Goal: Task Accomplishment & Management: Use online tool/utility

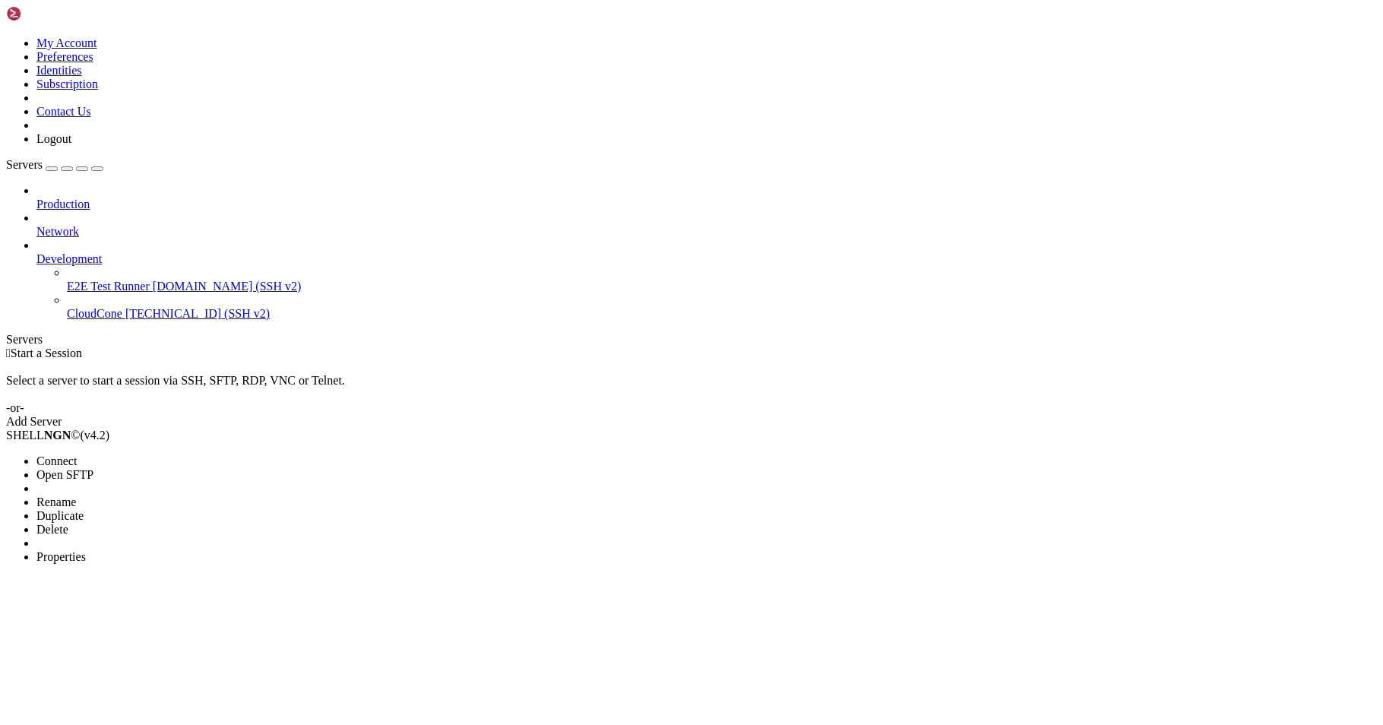
click at [86, 550] on span "Properties" at bounding box center [60, 556] width 49 height 13
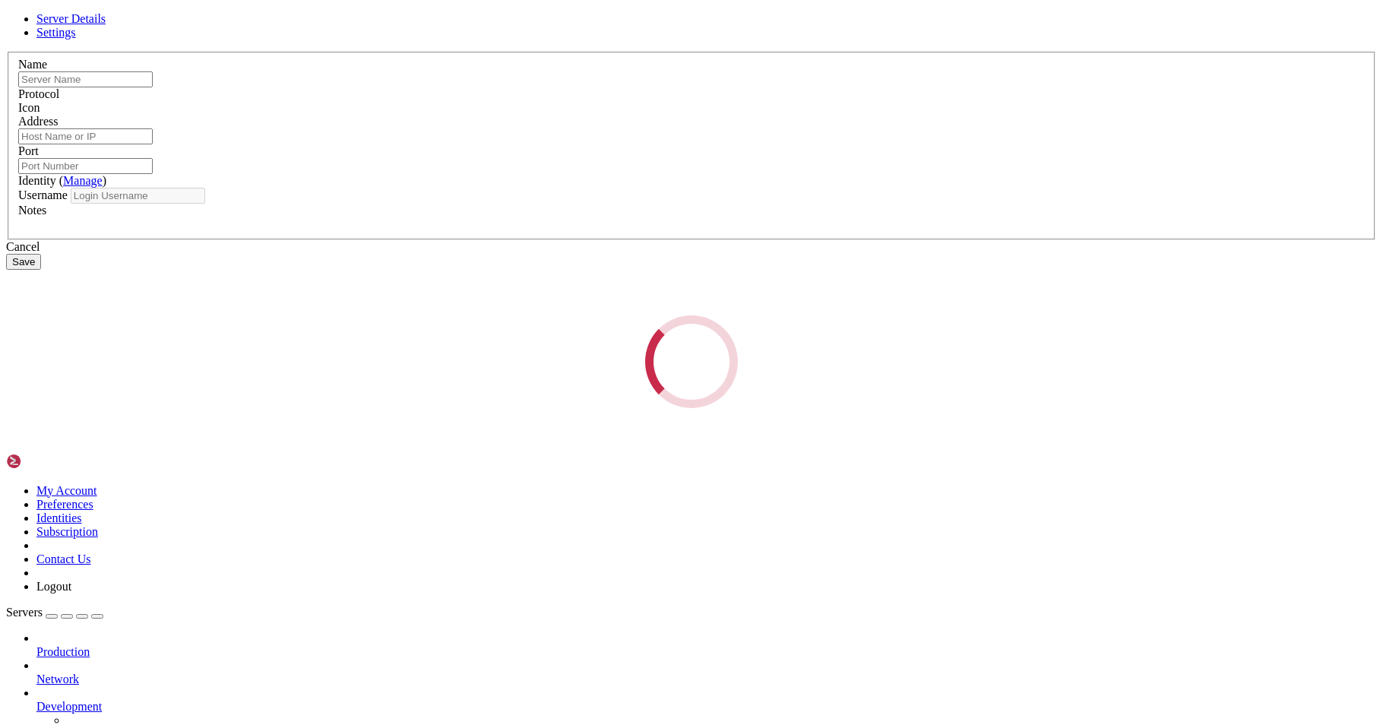
type input "CloudCone"
type input "[TECHNICAL_ID]"
type input "22"
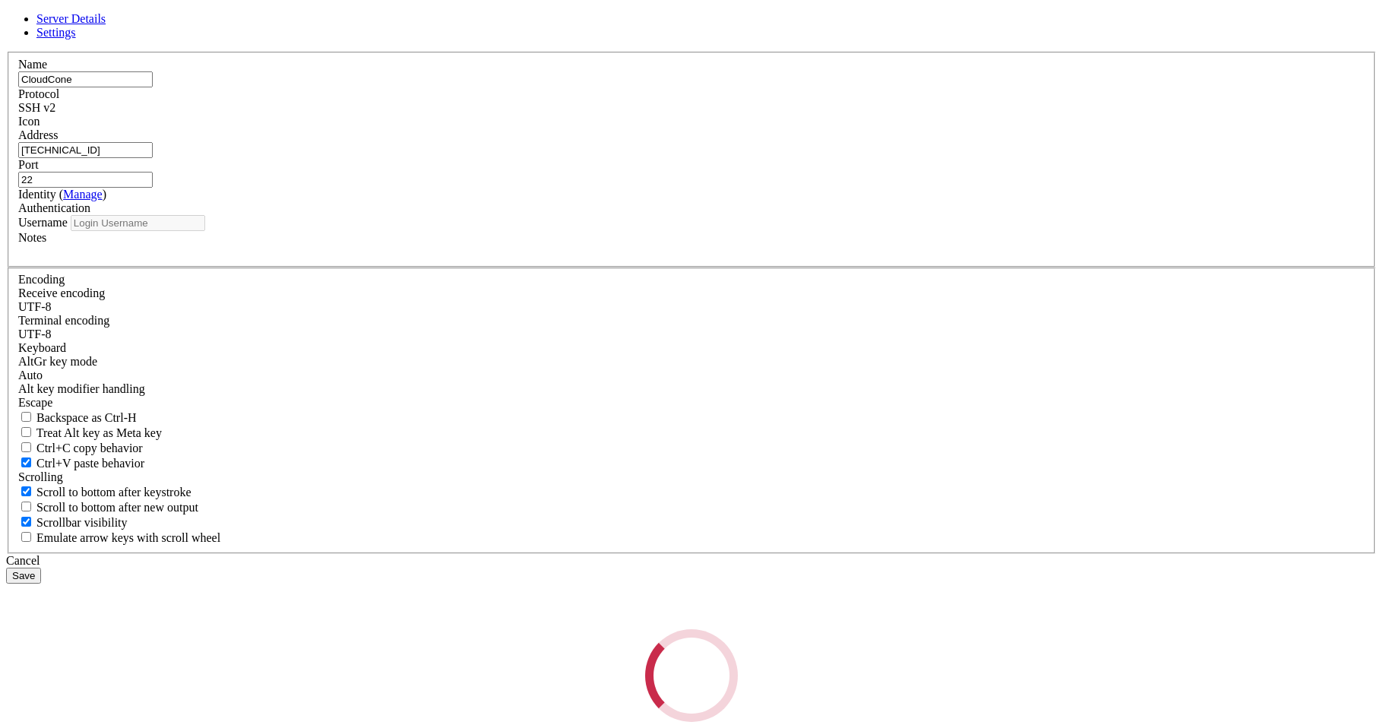
type input "root"
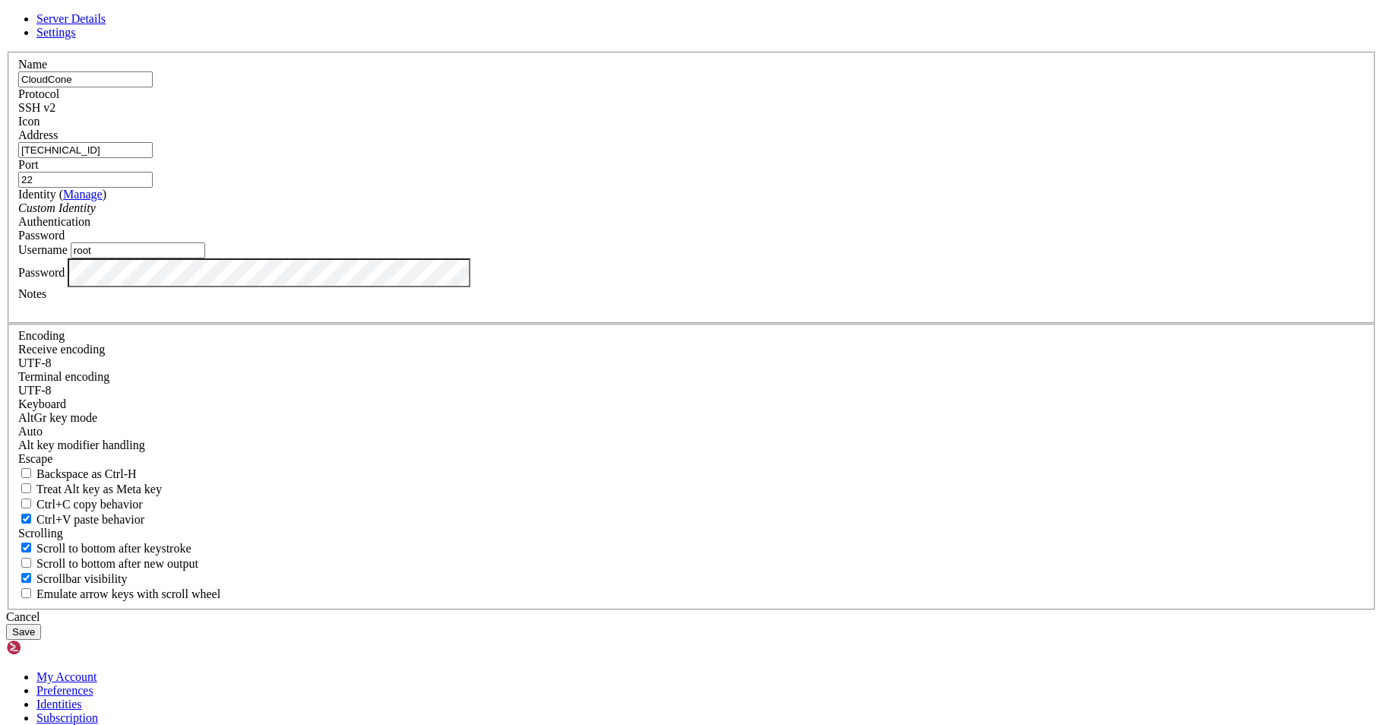
click at [41, 624] on button "Save" at bounding box center [23, 632] width 35 height 16
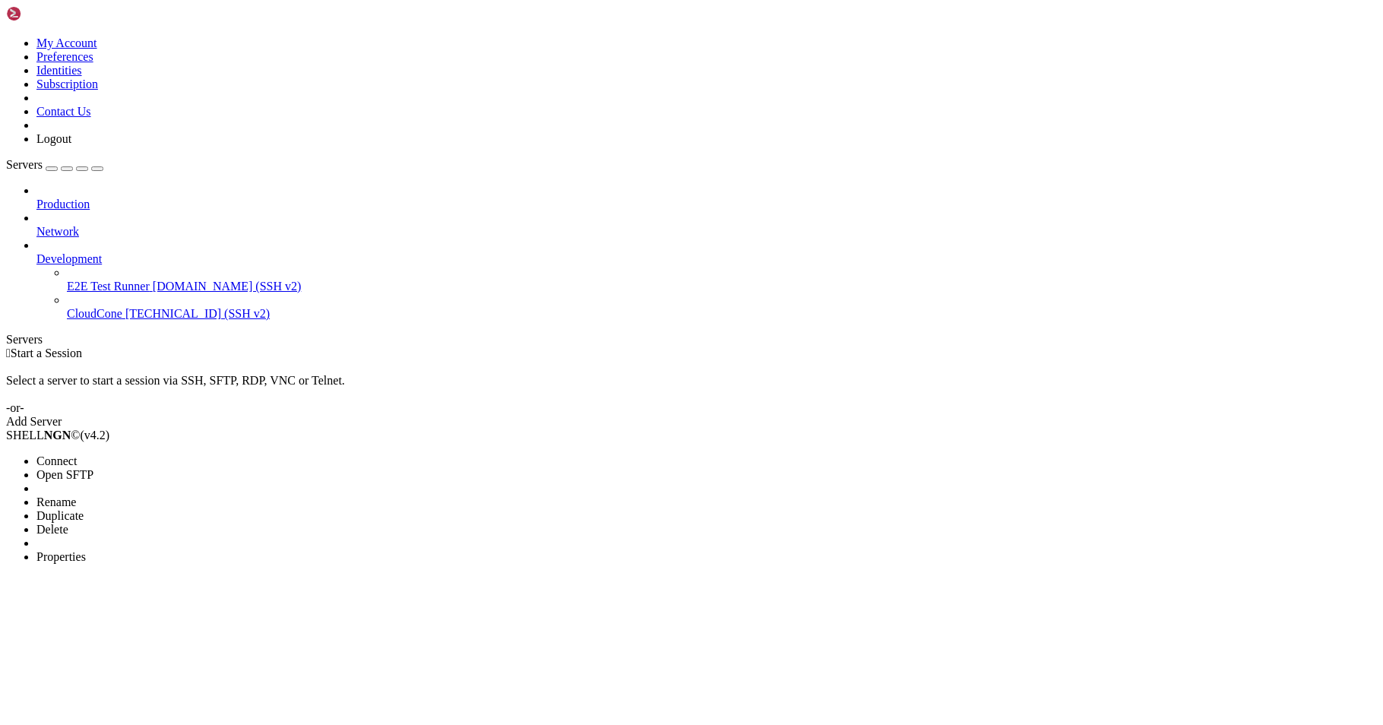
click at [77, 454] on span "Connect" at bounding box center [56, 460] width 40 height 13
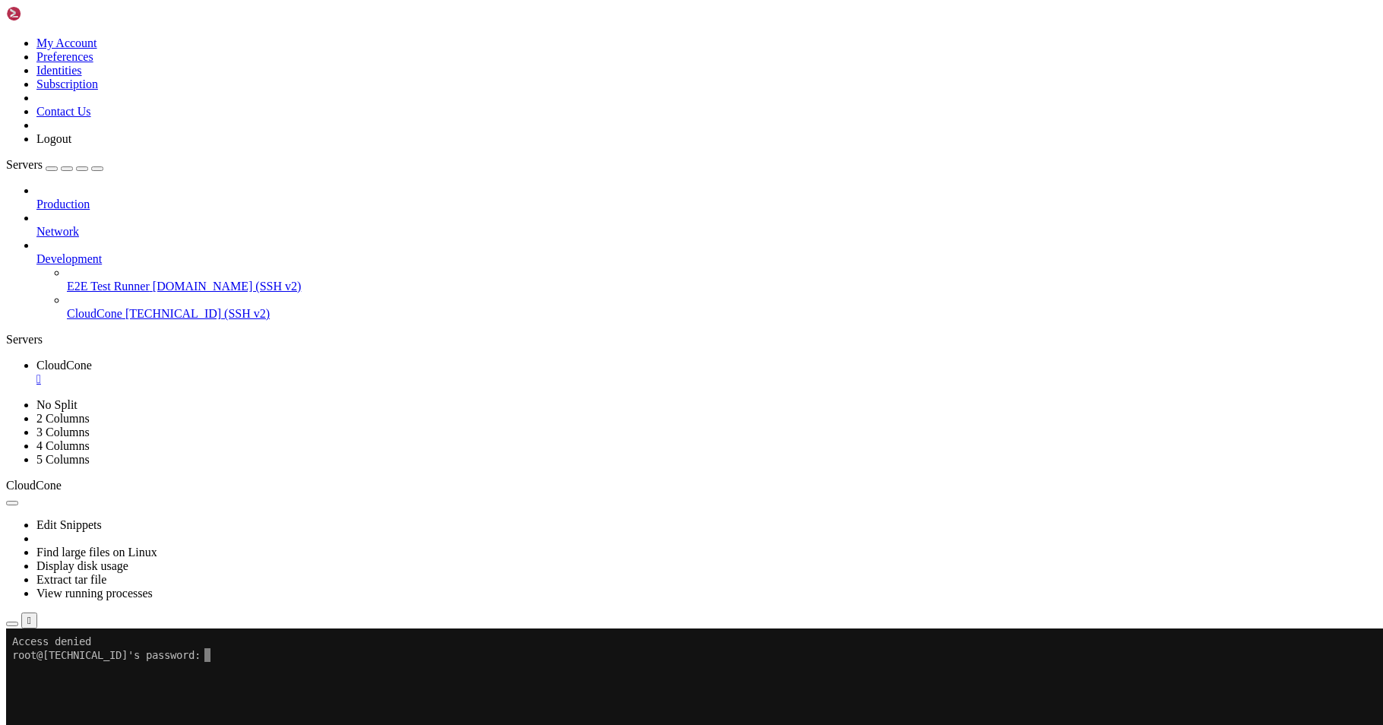
click at [286, 372] on div "" at bounding box center [706, 379] width 1341 height 14
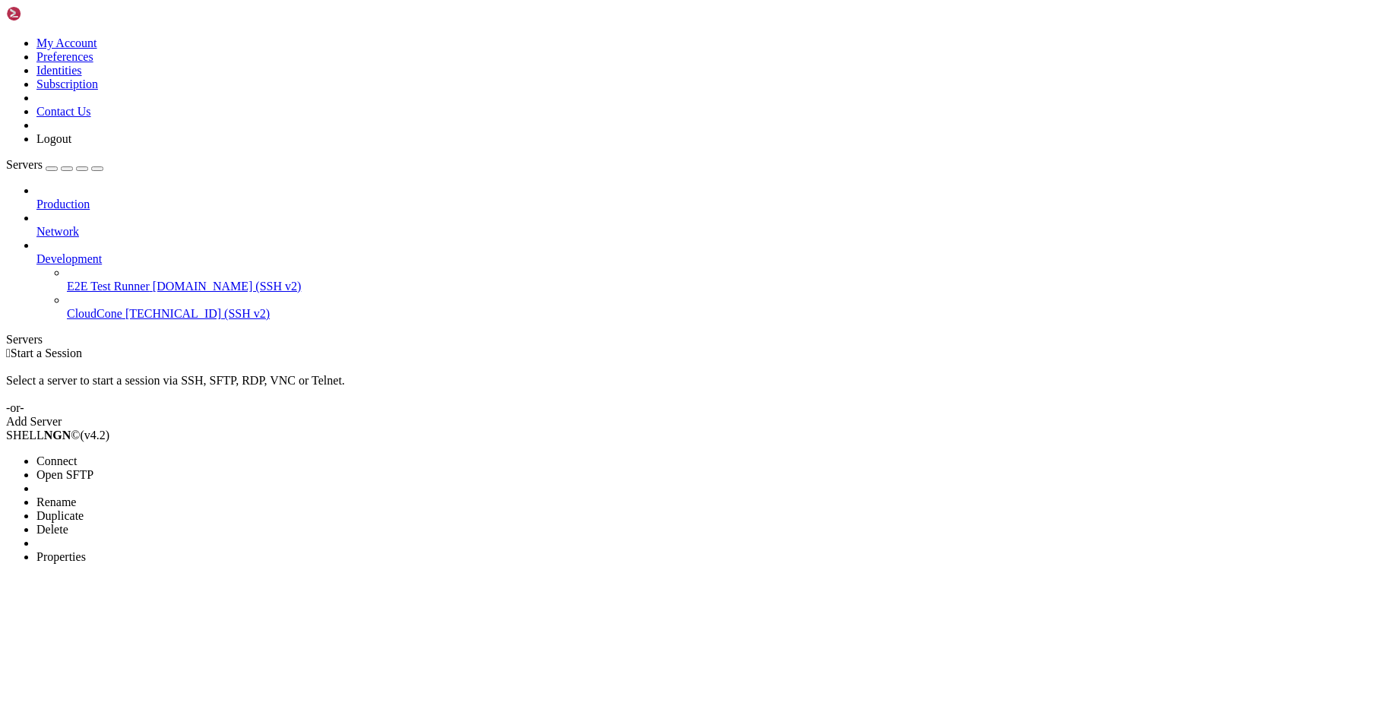
click at [86, 550] on span "Properties" at bounding box center [60, 556] width 49 height 13
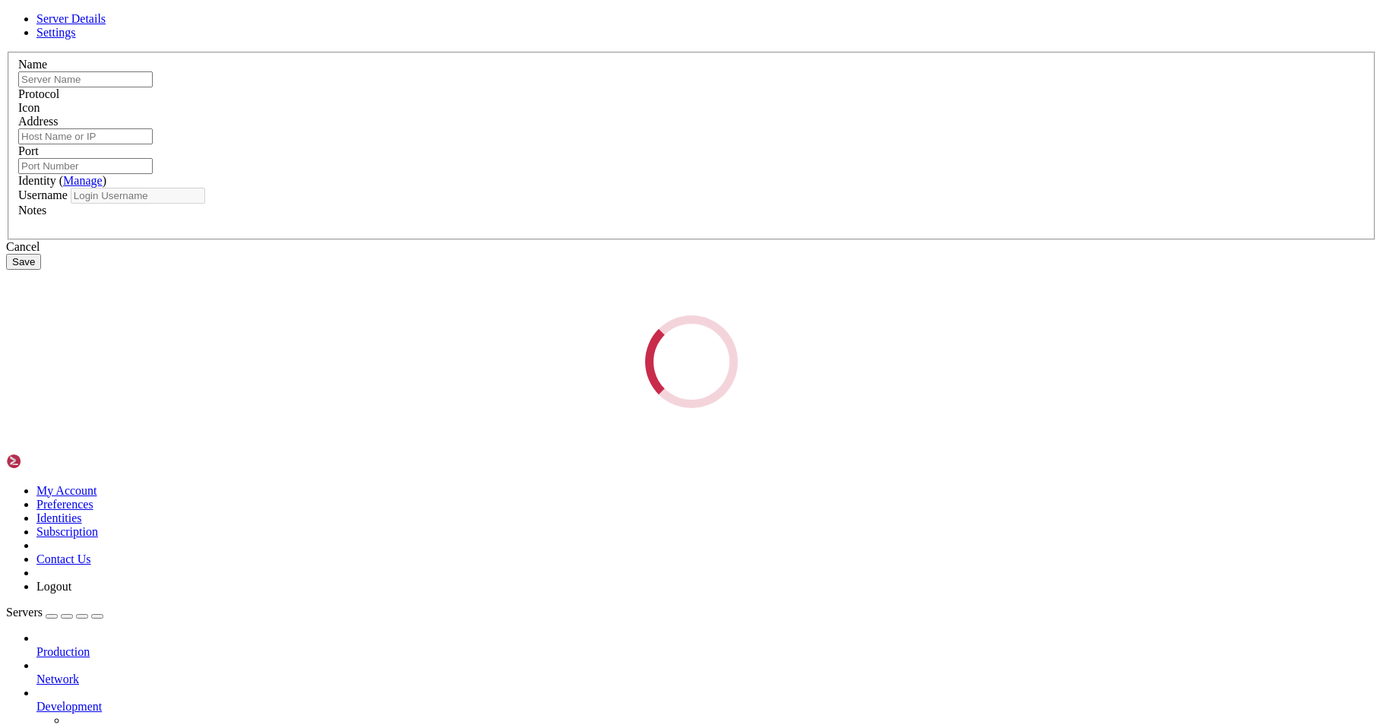
type input "CloudCone"
type input "[TECHNICAL_ID]"
type input "22"
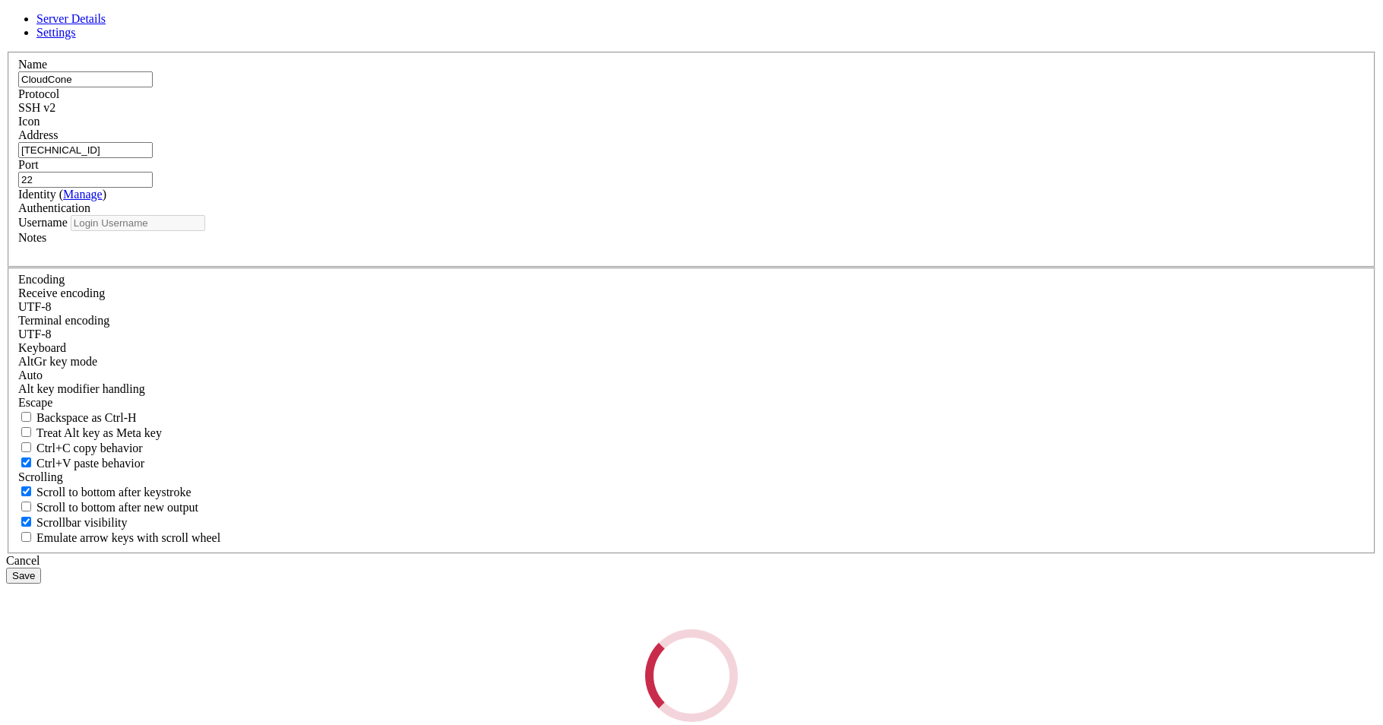
type input "root"
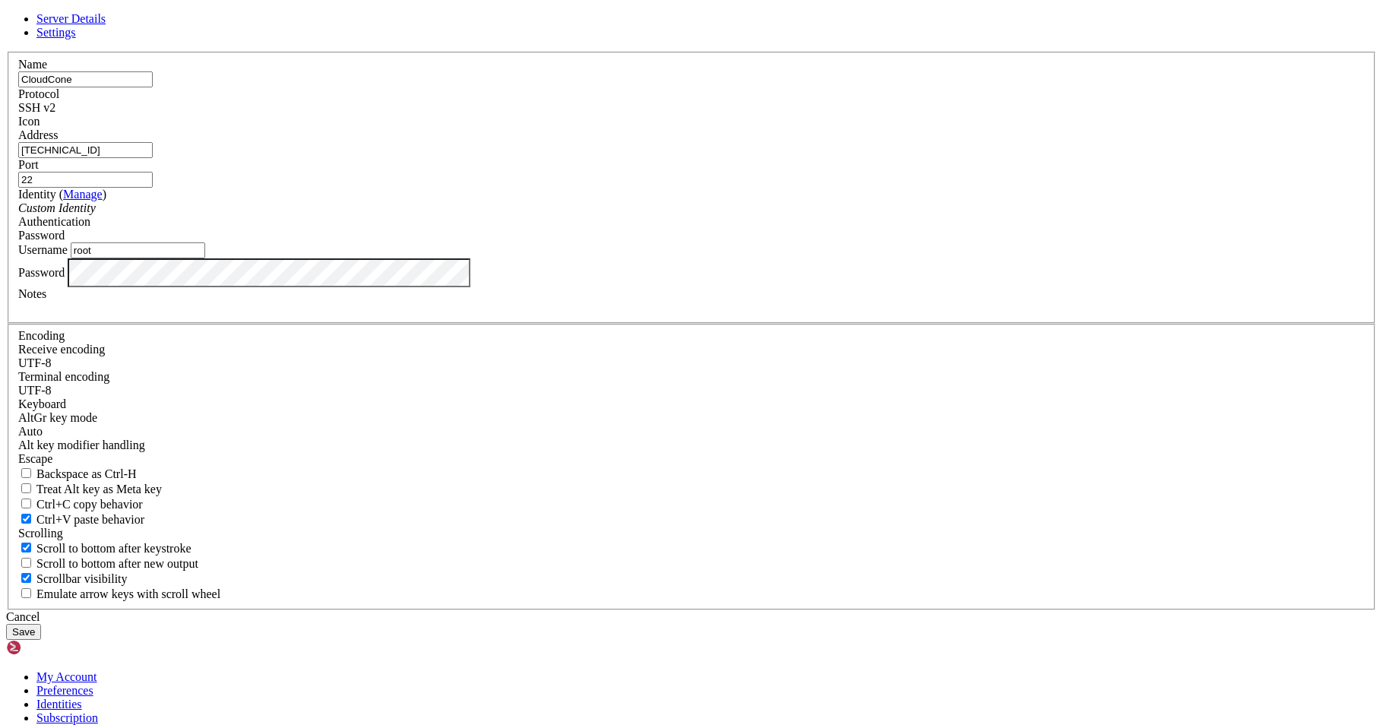
click at [41, 624] on button "Save" at bounding box center [23, 632] width 35 height 16
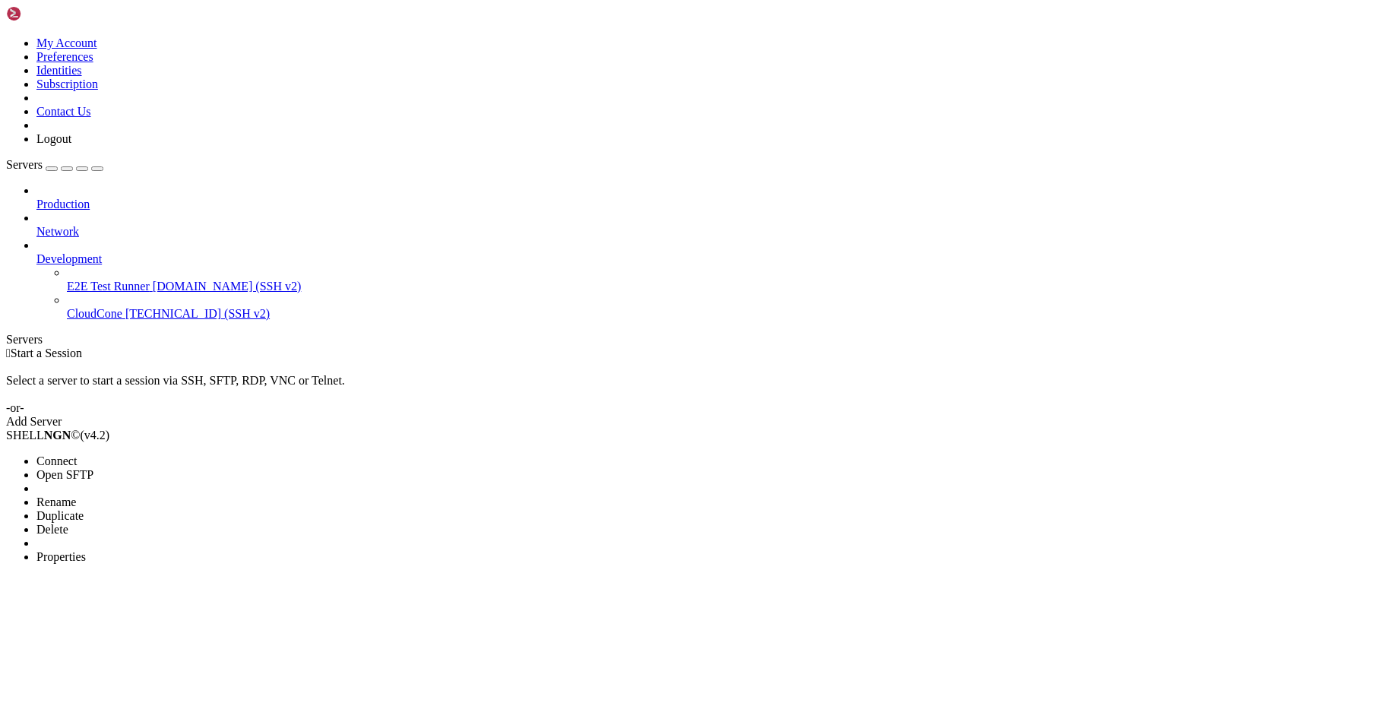
click at [142, 454] on li "Connect" at bounding box center [105, 461] width 138 height 14
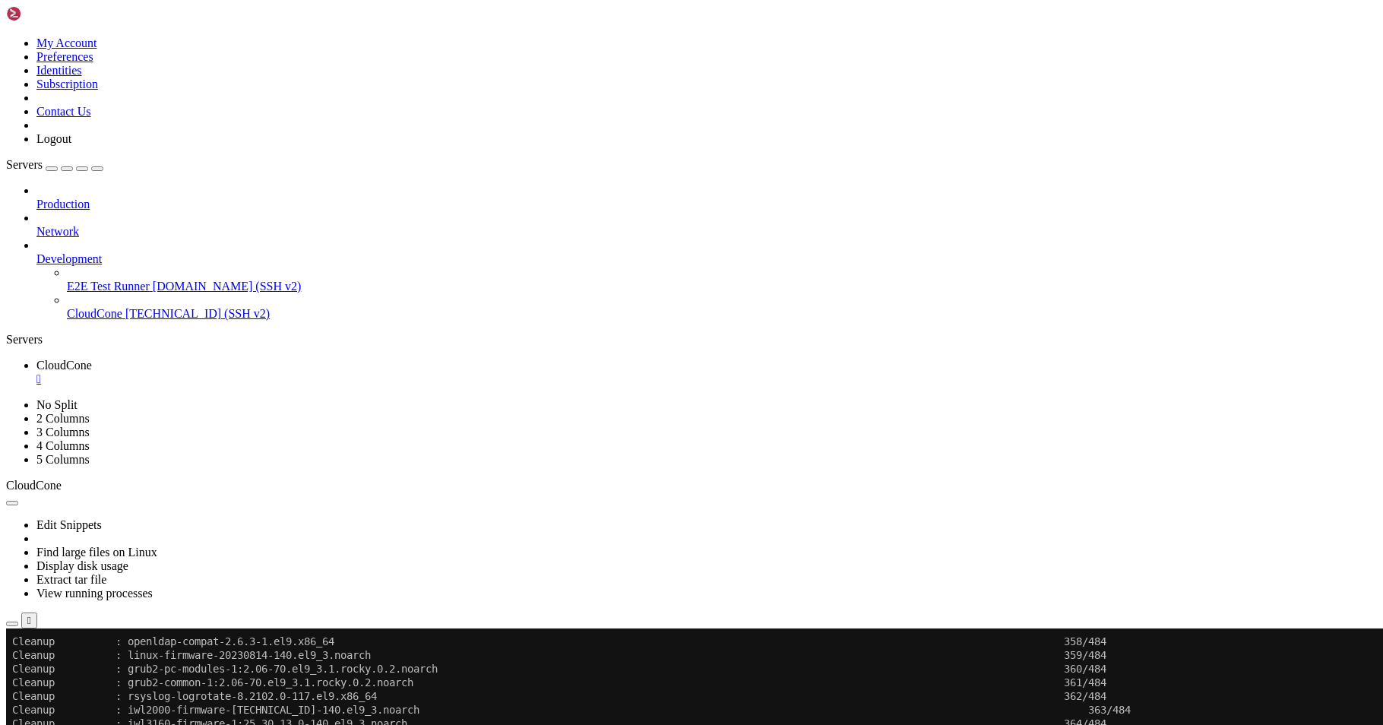
scroll to position [13542, 0]
drag, startPoint x: 353, startPoint y: 851, endPoint x: 277, endPoint y: 753, distance: 124.0
click at [67, 672] on button "Reconnect" at bounding box center [36, 680] width 61 height 16
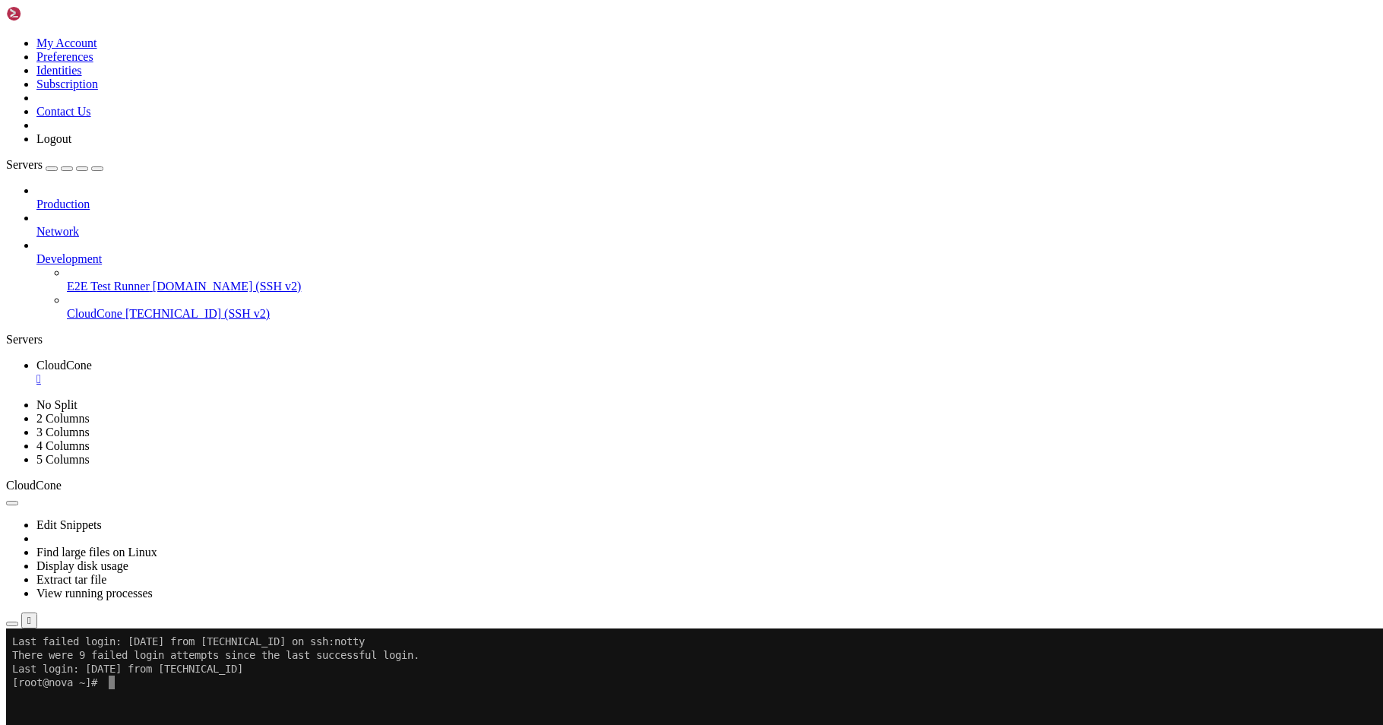
click at [283, 372] on div "" at bounding box center [706, 379] width 1341 height 14
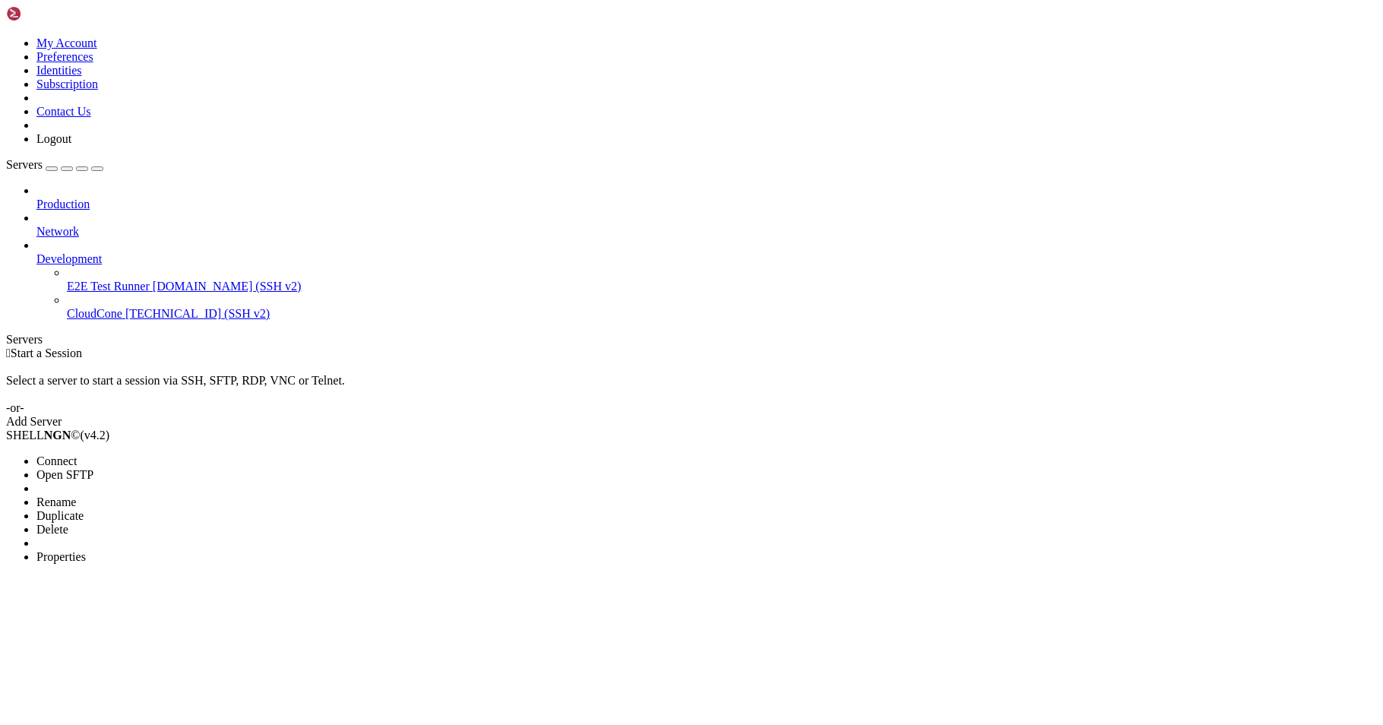
click at [86, 550] on span "Properties" at bounding box center [60, 556] width 49 height 13
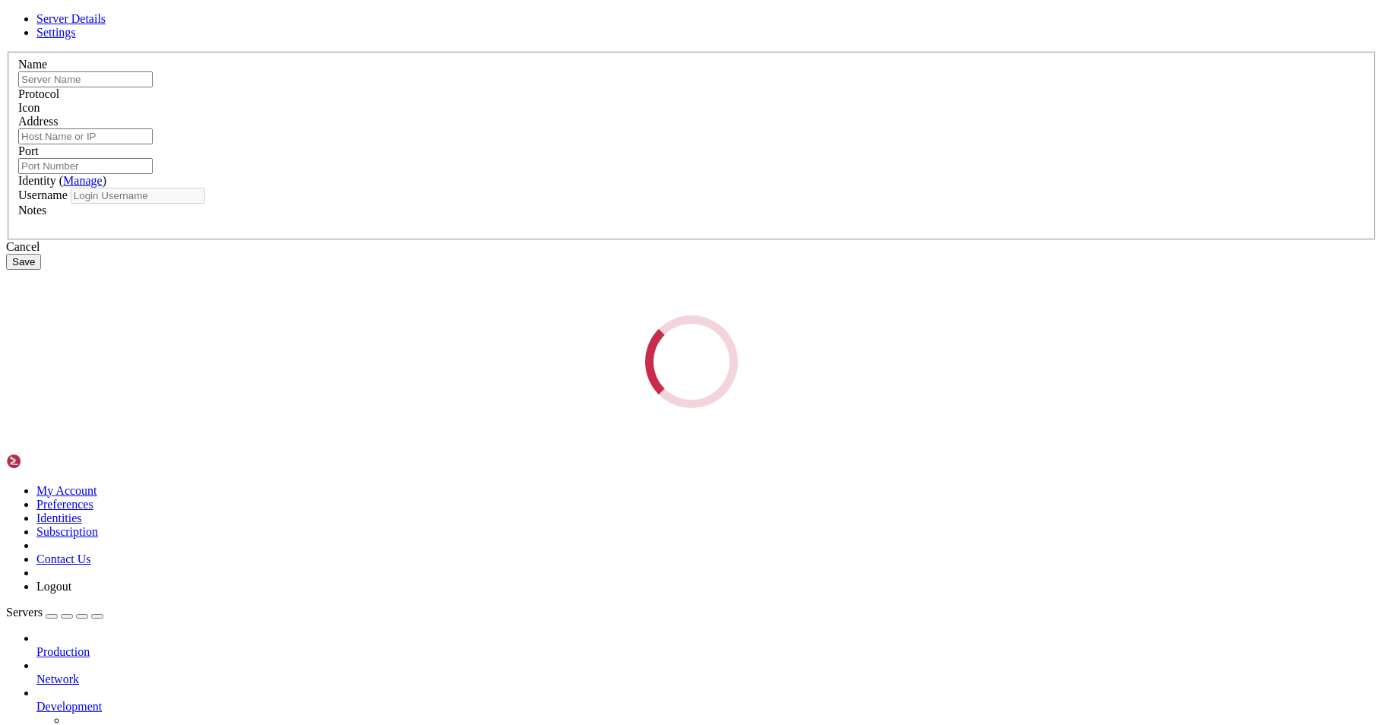
type input "CloudCone"
type input "[TECHNICAL_ID]"
type input "22"
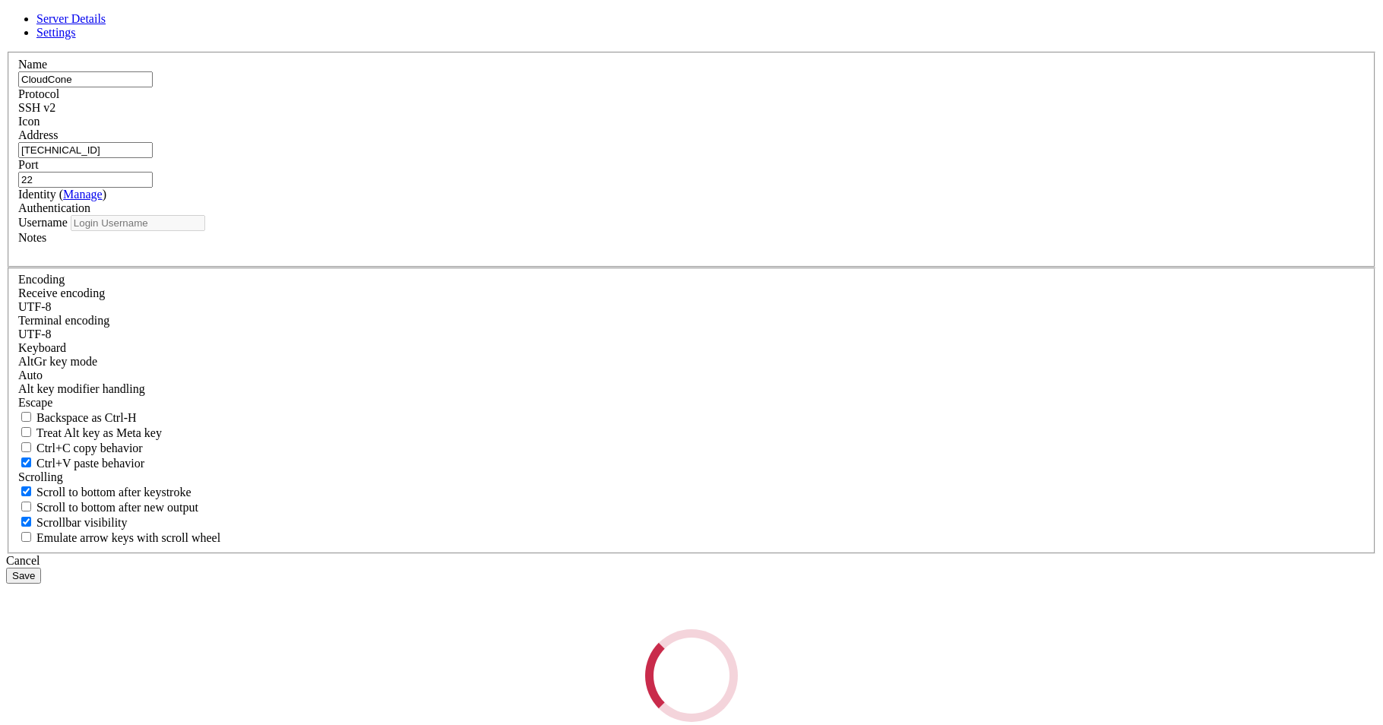
type input "root"
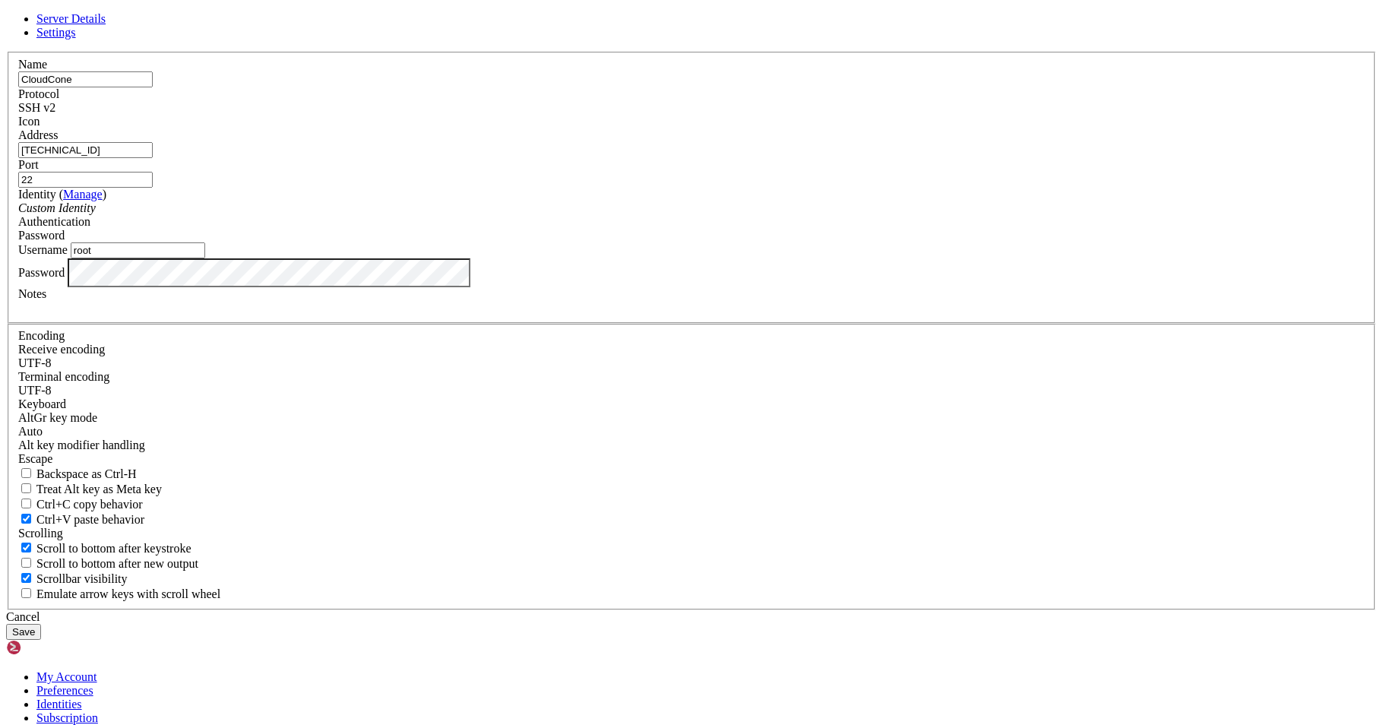
click at [41, 624] on button "Save" at bounding box center [23, 632] width 35 height 16
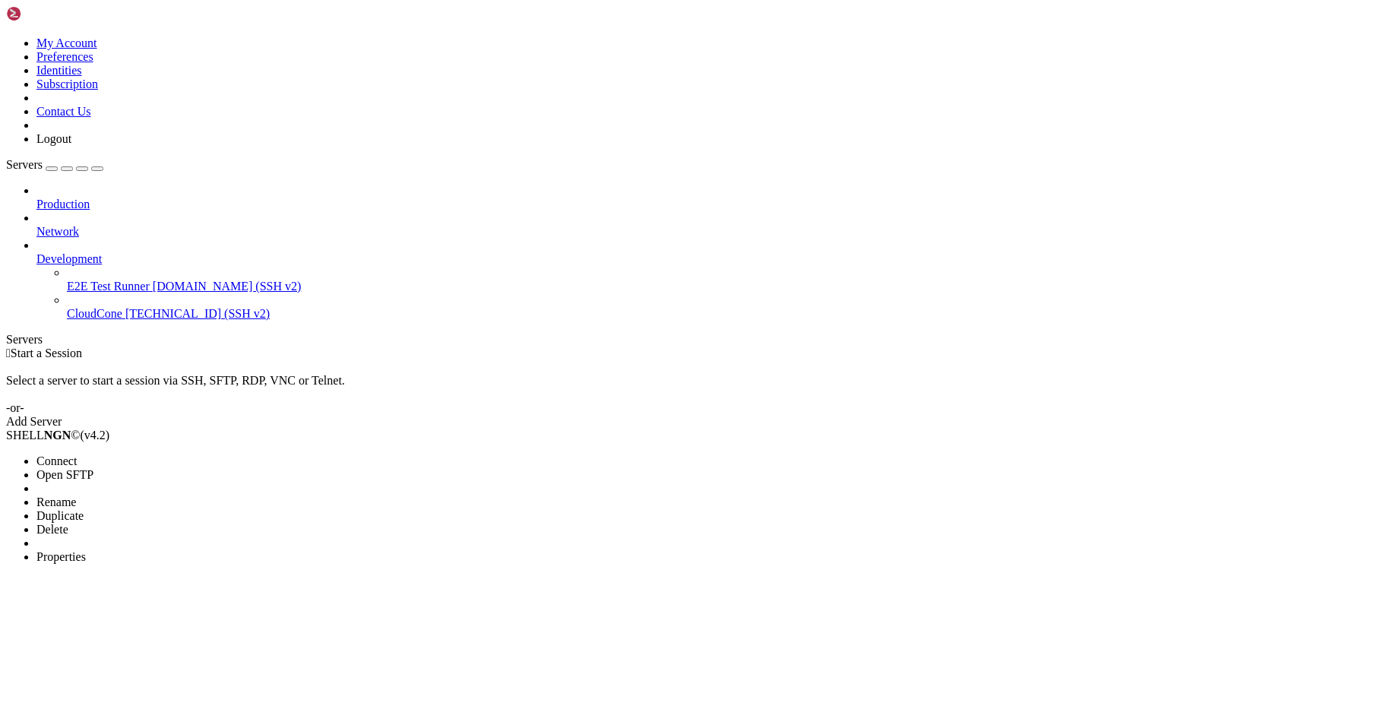
click at [77, 454] on span "Connect" at bounding box center [56, 460] width 40 height 13
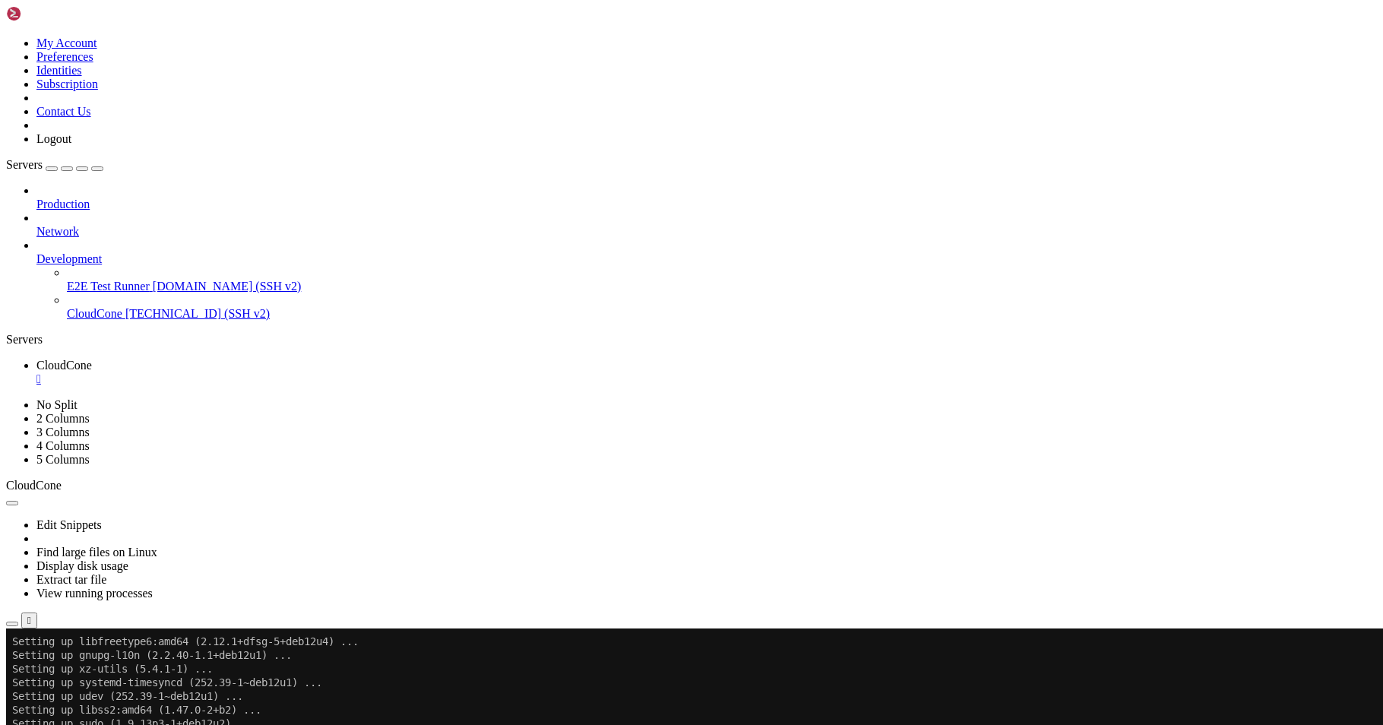
scroll to position [5636, 0]
click at [157, 682] on span "Connected" at bounding box center [131, 676] width 52 height 13
drag, startPoint x: 1330, startPoint y: 719, endPoint x: 1291, endPoint y: 712, distance: 39.4
click at [659, 683] on div "[TECHNICAL_ID] Connected" at bounding box center [691, 669] width 1371 height 27
click at [102, 682] on span "[TECHNICAL_ID]" at bounding box center [54, 676] width 96 height 13
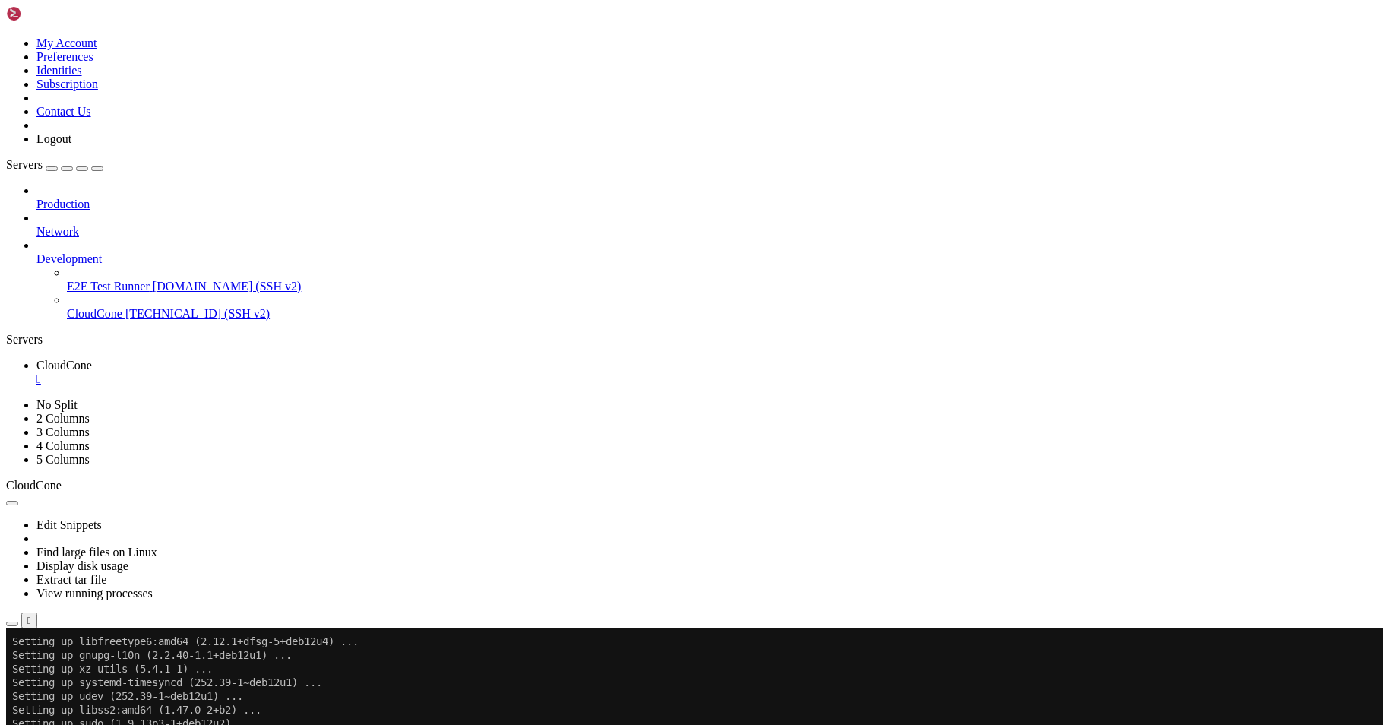
drag, startPoint x: 1268, startPoint y: 717, endPoint x: 1315, endPoint y: 717, distance: 47.9
click at [659, 683] on div "[TECHNICAL_ID] Connected" at bounding box center [691, 669] width 1371 height 27
click at [90, 198] on span "Production" at bounding box center [62, 204] width 53 height 13
click at [188, 184] on div at bounding box center [706, 191] width 1341 height 14
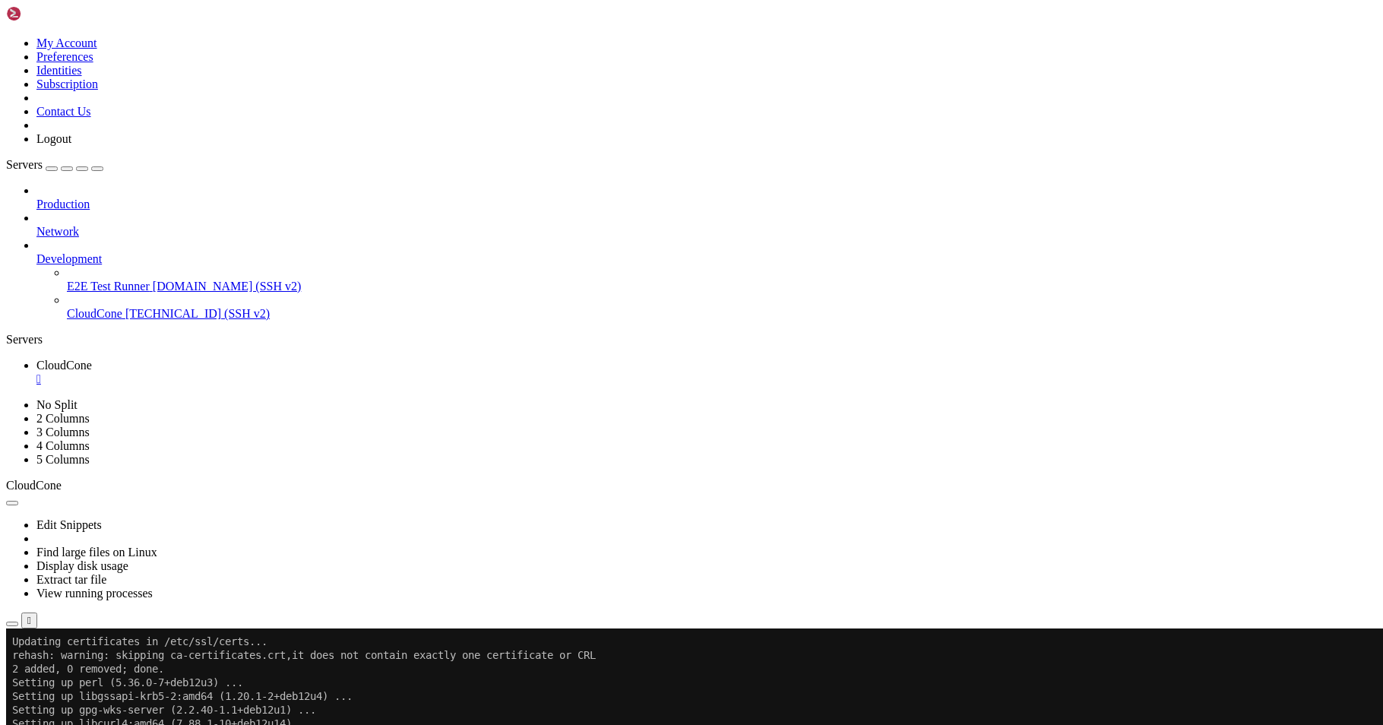
click at [36, 198] on icon at bounding box center [36, 198] width 0 height 0
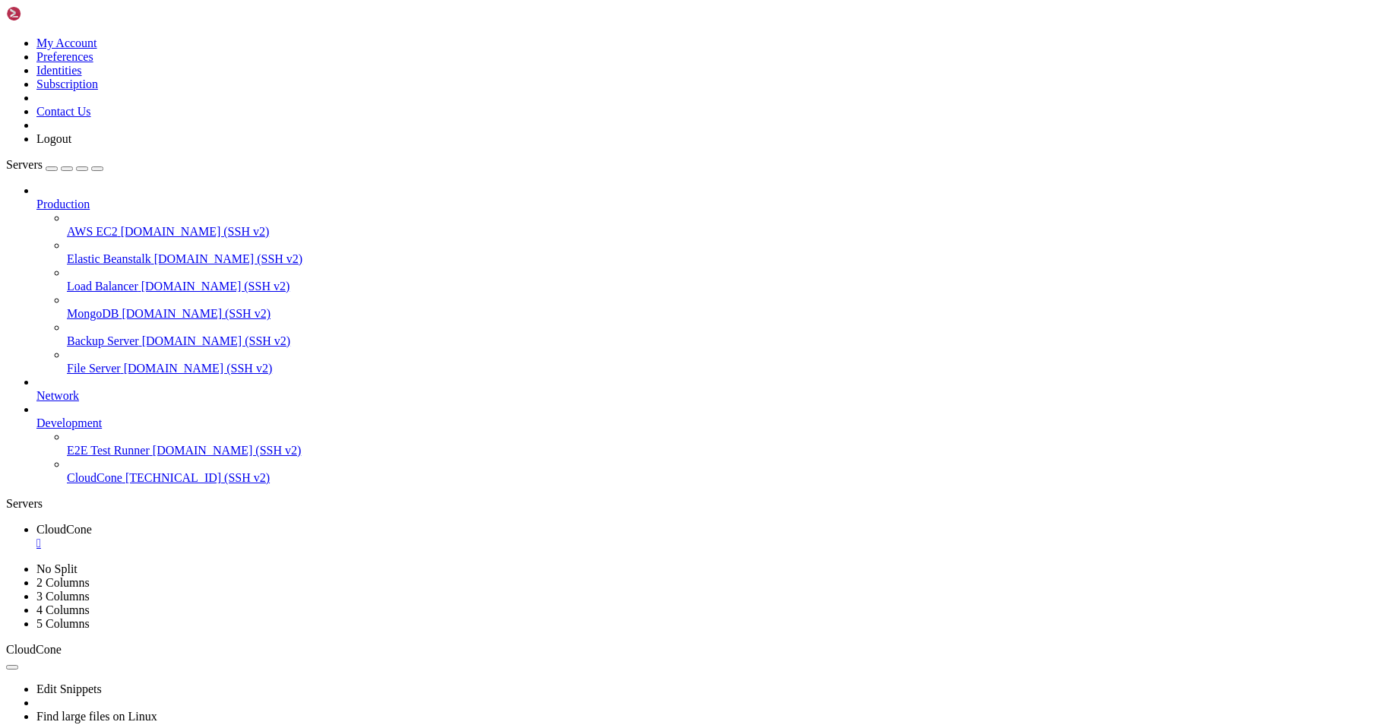
scroll to position [6183, 0]
click at [79, 389] on span "Network" at bounding box center [57, 395] width 43 height 13
click at [36, 389] on icon at bounding box center [36, 389] width 0 height 0
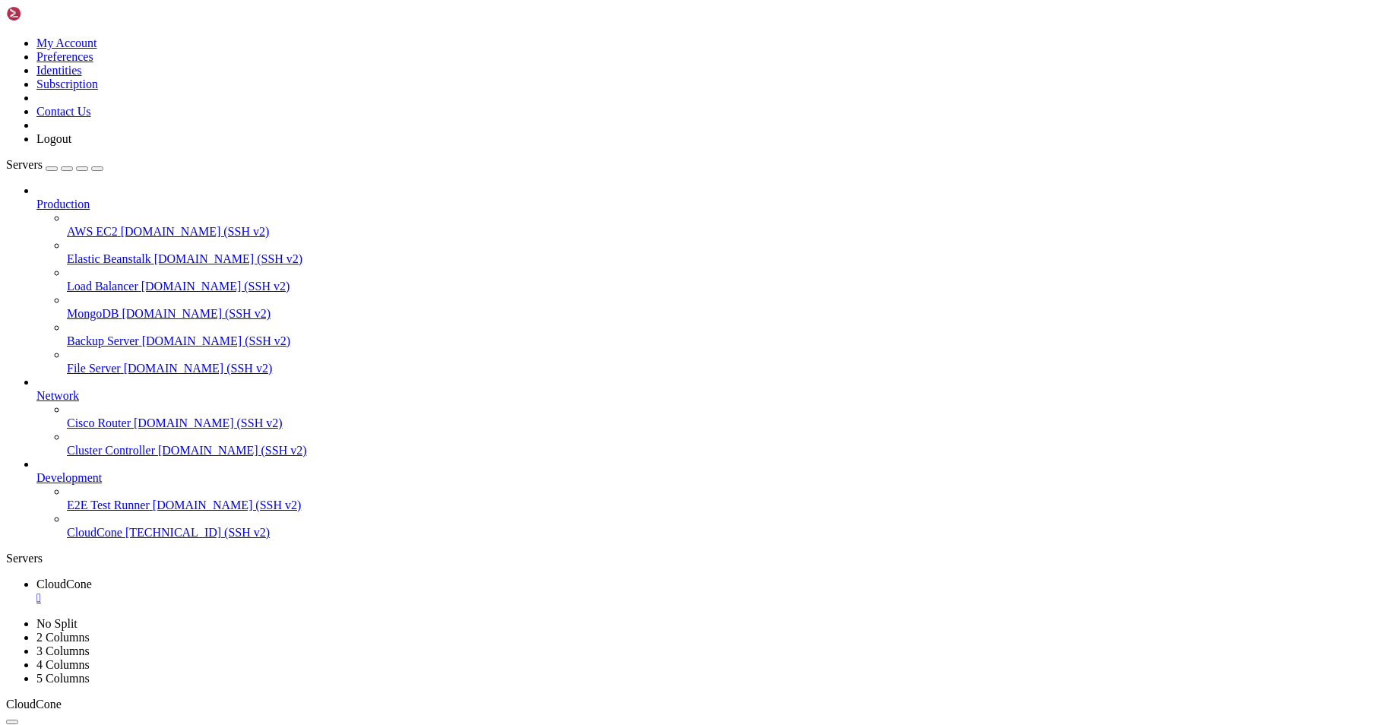
click at [97, 169] on icon "button" at bounding box center [97, 169] width 0 height 0
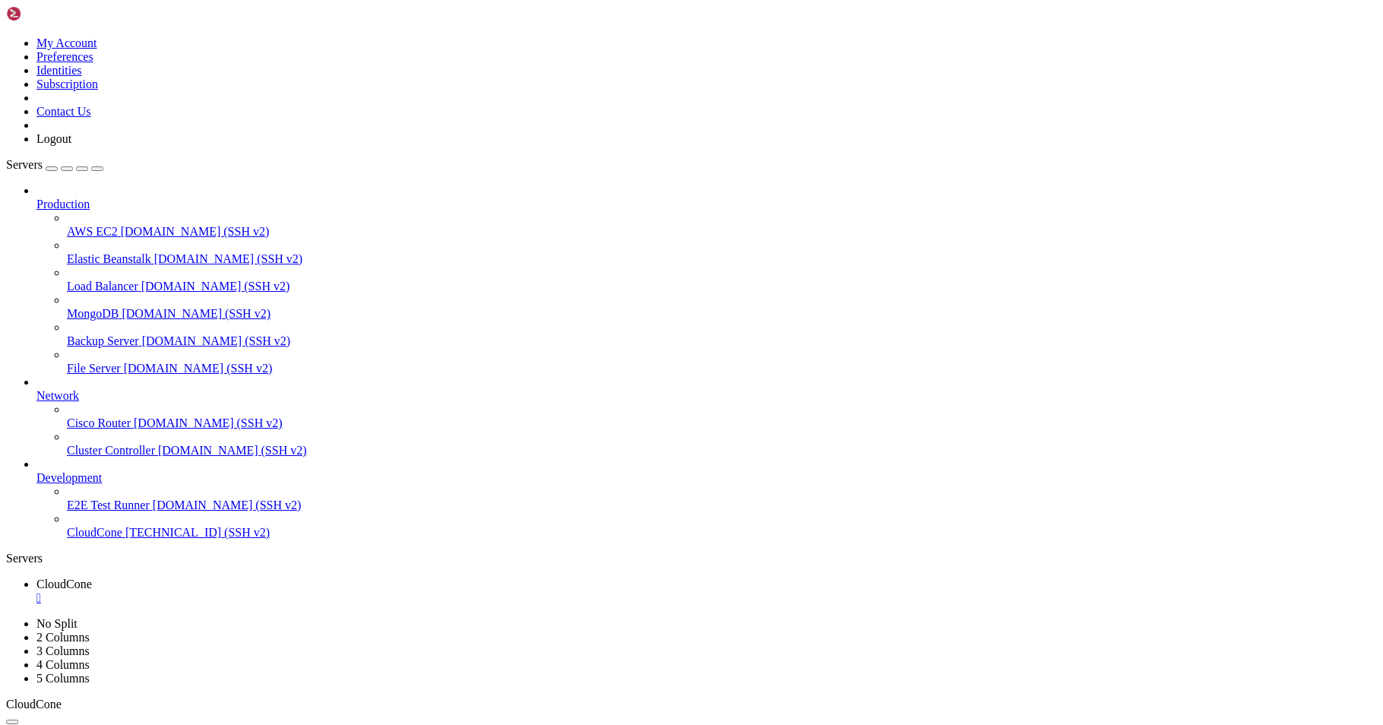
copy x-row "110"
copy x-row "cgmznq3m"
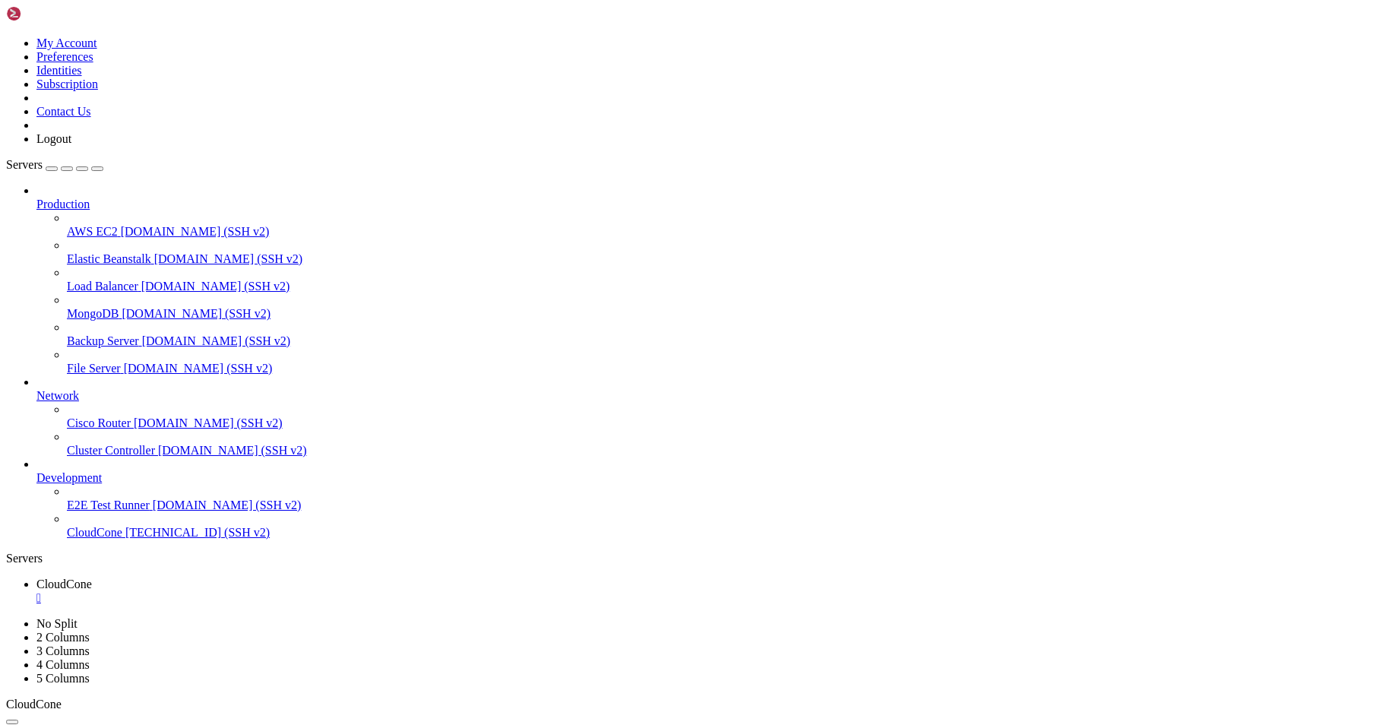
copy x-row "560866ab"
